Goal: Browse casually: Explore the website without a specific task or goal

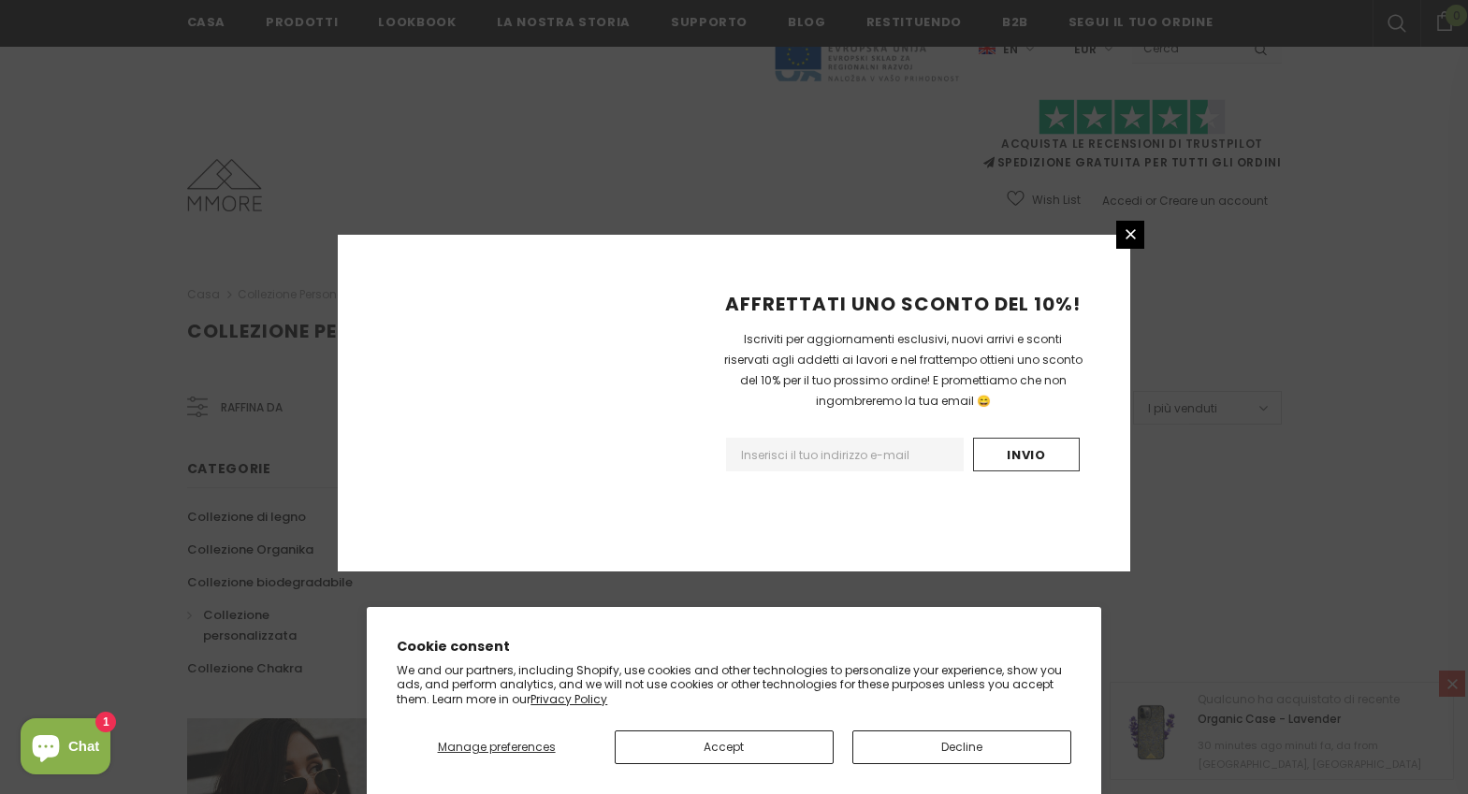
scroll to position [1124, 0]
